Goal: Task Accomplishment & Management: Manage account settings

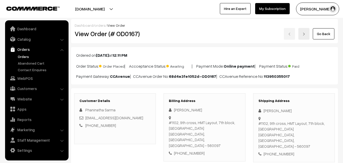
scroll to position [51, 0]
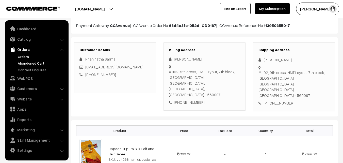
click at [33, 63] on link "Abandoned Cart" at bounding box center [42, 62] width 50 height 5
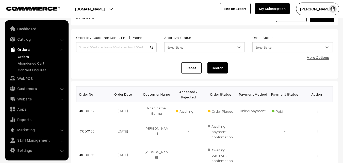
scroll to position [25, 0]
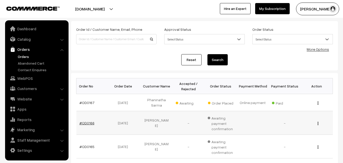
click at [89, 122] on link "#OD0166" at bounding box center [86, 123] width 15 height 4
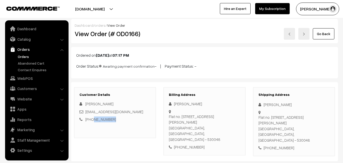
click at [92, 118] on div "[PHONE_NUMBER]" at bounding box center [114, 119] width 71 height 6
click at [32, 62] on link "Abandoned Cart" at bounding box center [42, 62] width 50 height 5
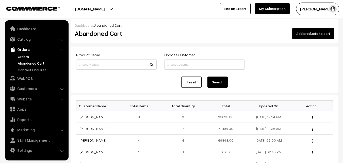
click at [20, 58] on link "Orders" at bounding box center [42, 56] width 50 height 5
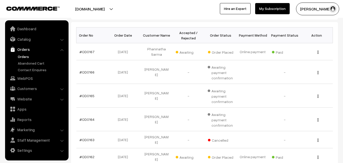
scroll to position [102, 0]
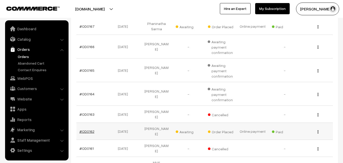
click at [91, 129] on link "#OD0162" at bounding box center [86, 131] width 15 height 4
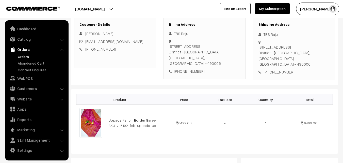
scroll to position [102, 0]
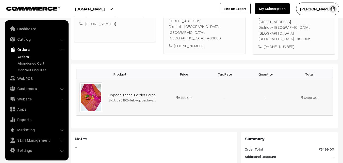
drag, startPoint x: 116, startPoint y: 95, endPoint x: 152, endPoint y: 96, distance: 36.3
click at [152, 97] on div "SKU: va5192-feb-uppada-sp" at bounding box center [134, 99] width 52 height 5
copy div "va5192-feb-uppada-sp"
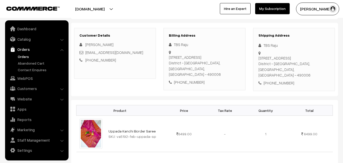
scroll to position [76, 0]
